Goal: Task Accomplishment & Management: Use online tool/utility

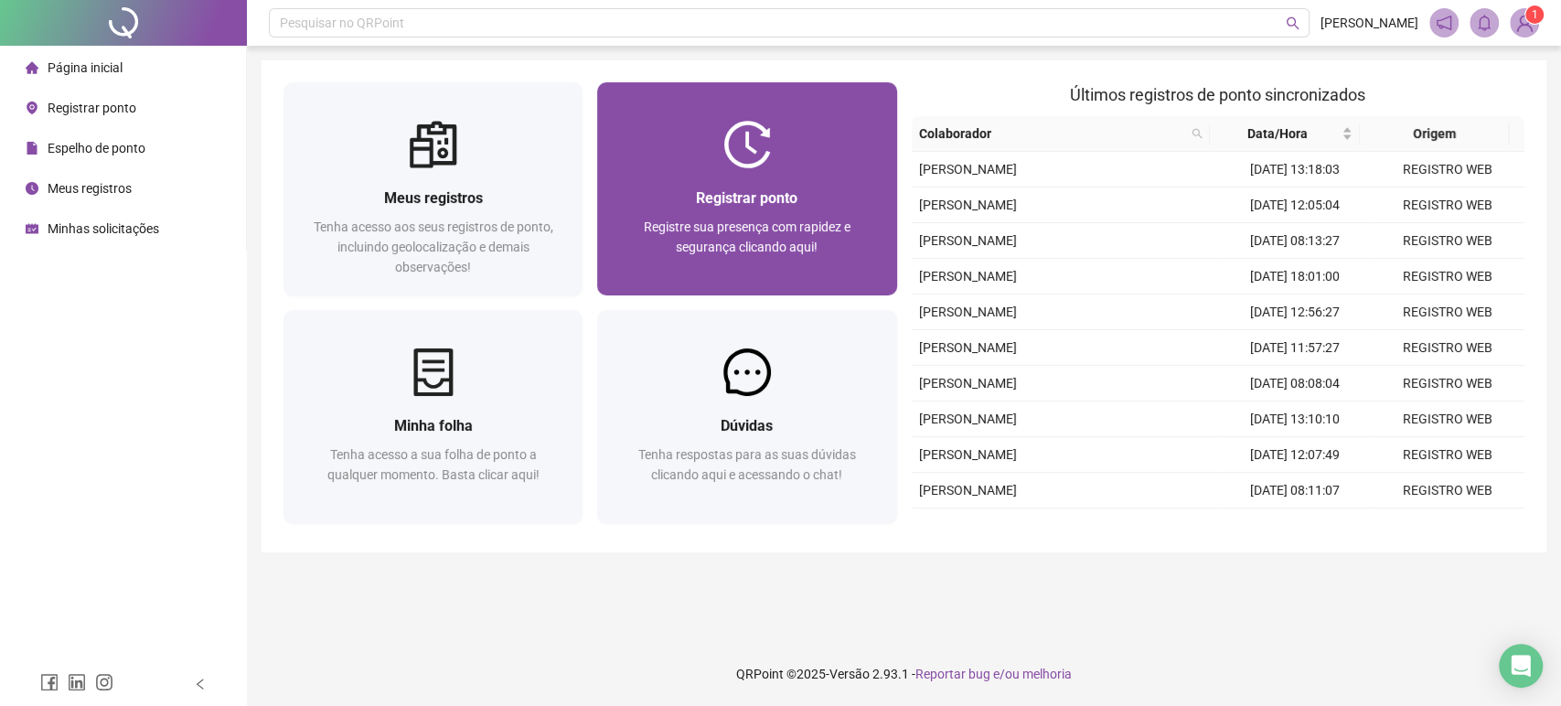
click at [679, 190] on div "Registrar ponto" at bounding box center [746, 197] width 255 height 23
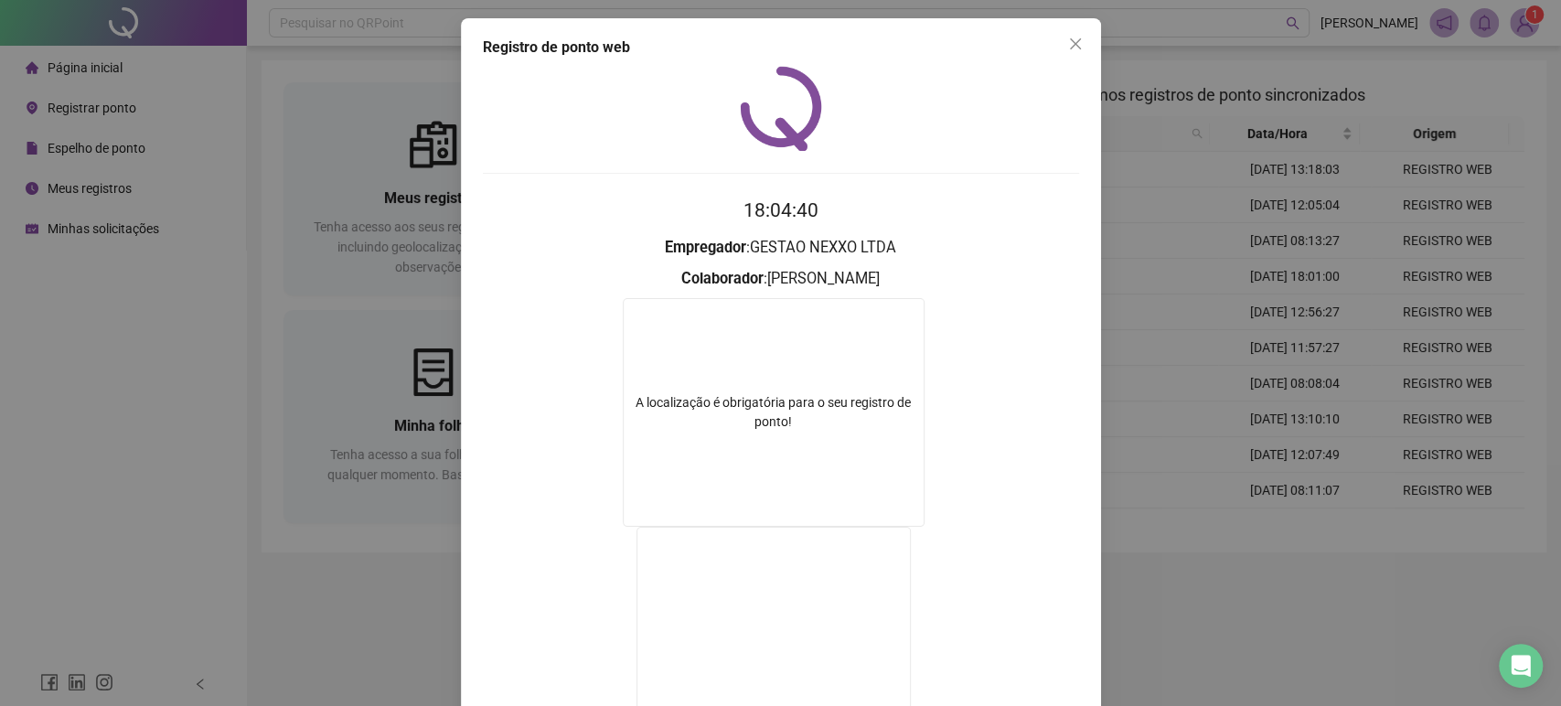
scroll to position [176, 0]
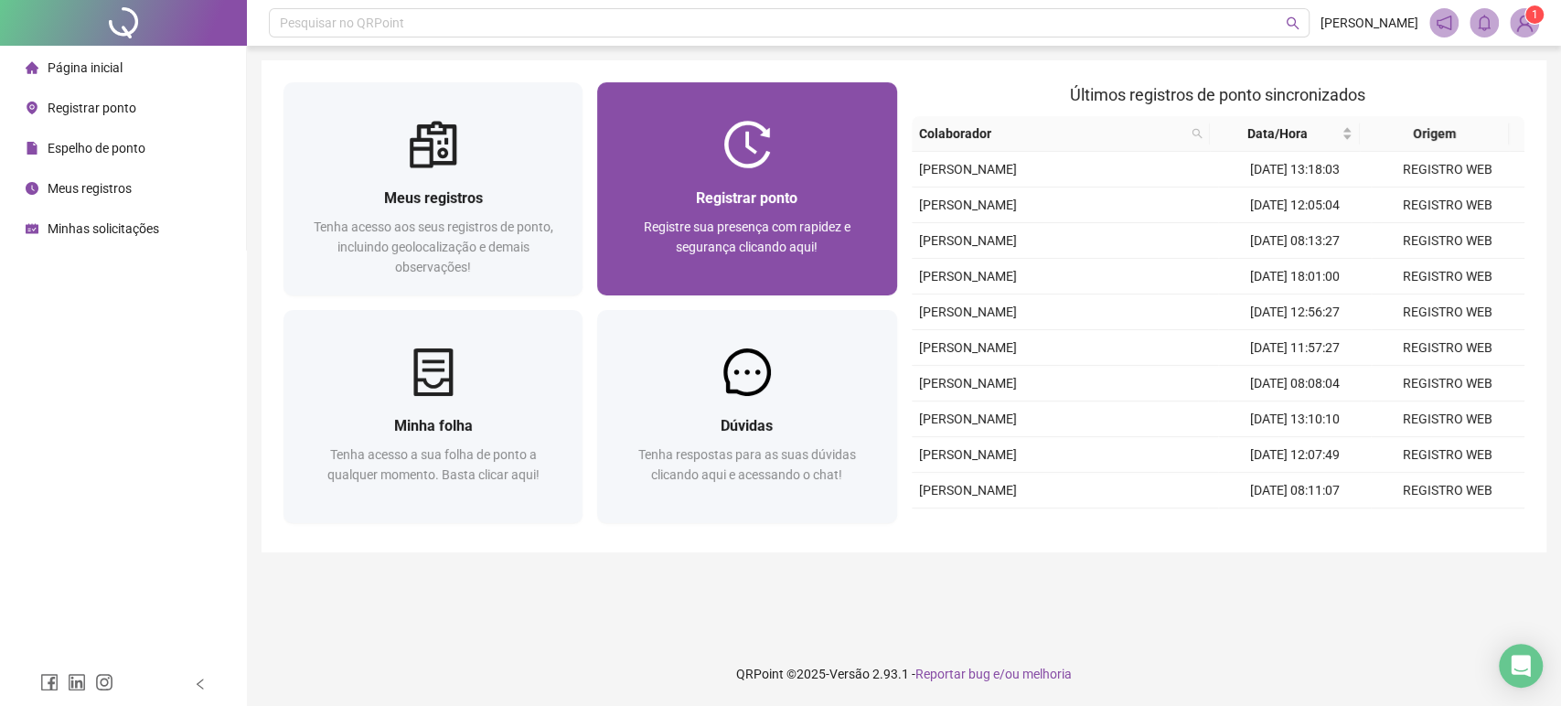
click at [781, 252] on span "Registre sua presença com rapidez e segurança clicando aqui!" at bounding box center [747, 236] width 207 height 35
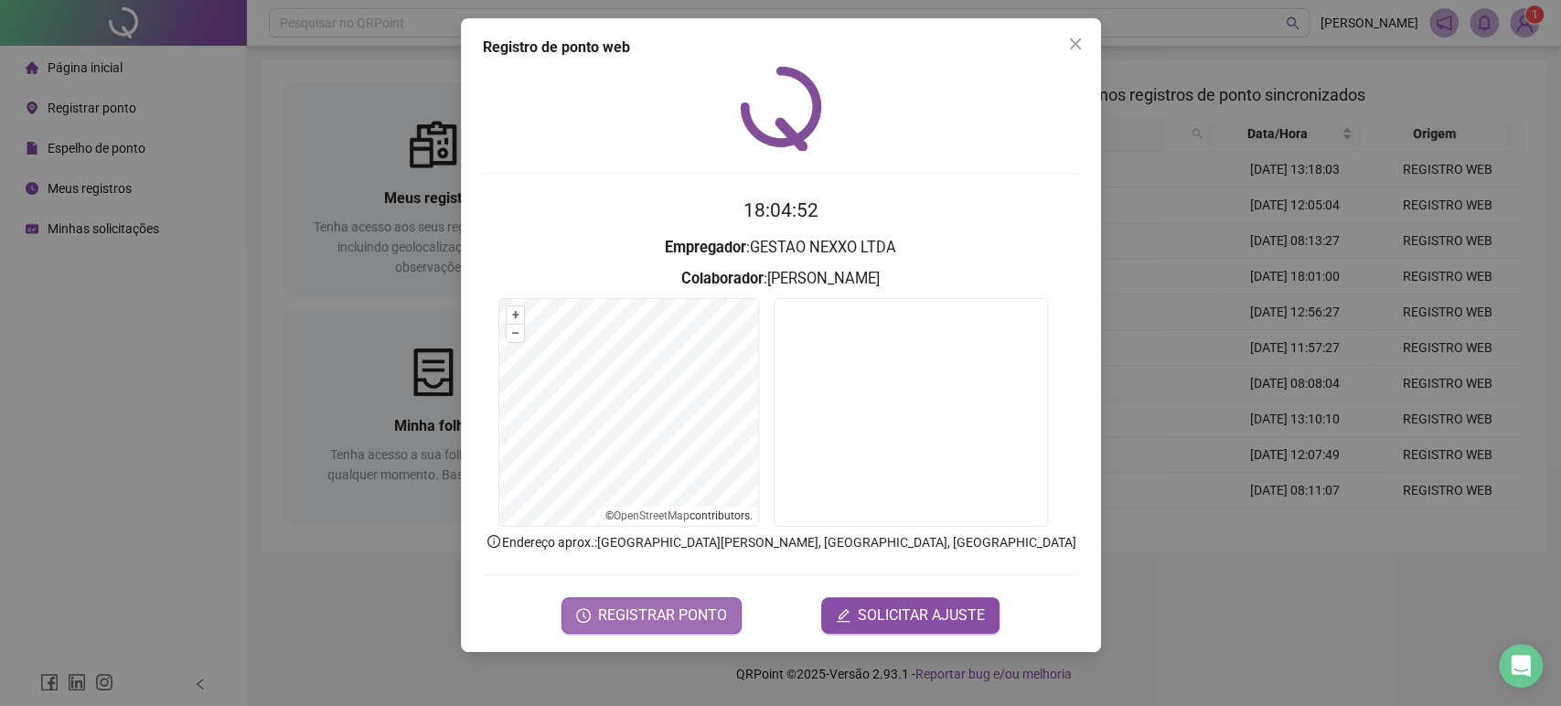
click at [684, 619] on span "REGISTRAR PONTO" at bounding box center [662, 615] width 129 height 22
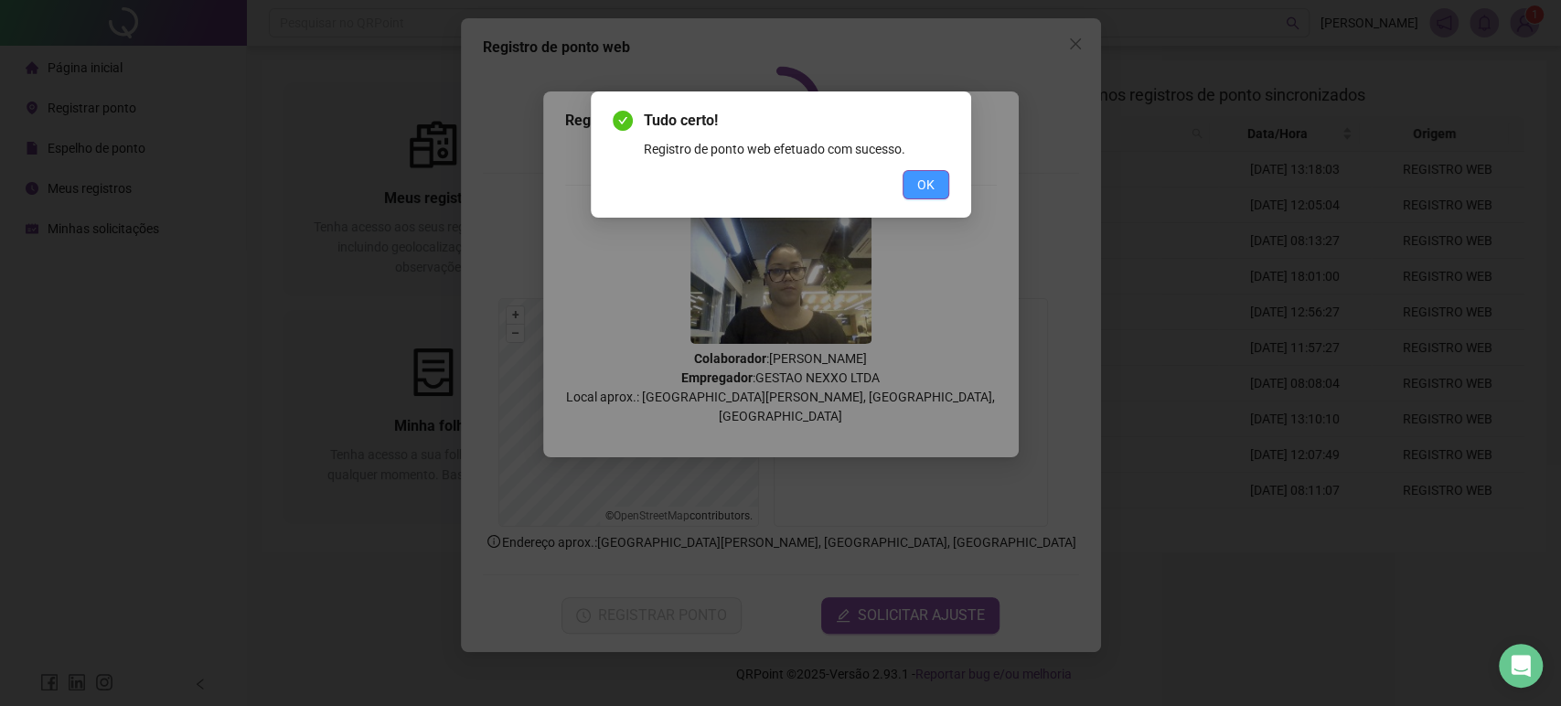
click at [922, 188] on span "OK" at bounding box center [925, 185] width 17 height 20
